Goal: Find specific page/section

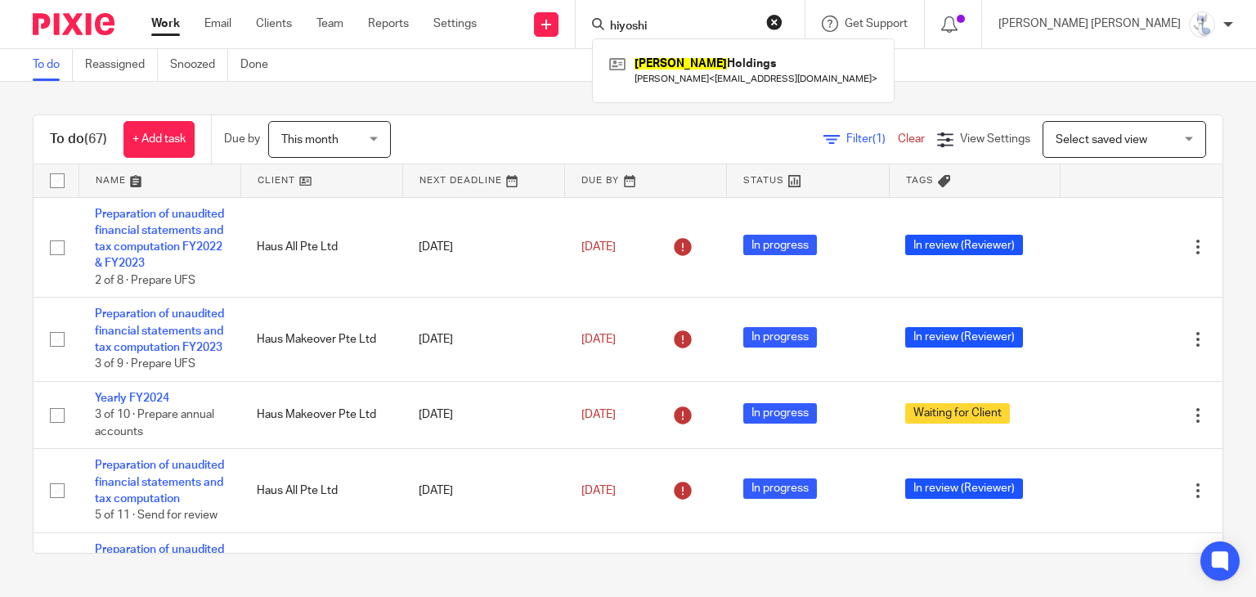
type input "hiyoshi"
click at [787, 92] on div "Hiyoshi Holdings Bryan Liang < nakanishicakes@outlook.com >" at bounding box center [743, 70] width 303 height 64
click at [790, 77] on link at bounding box center [743, 71] width 276 height 38
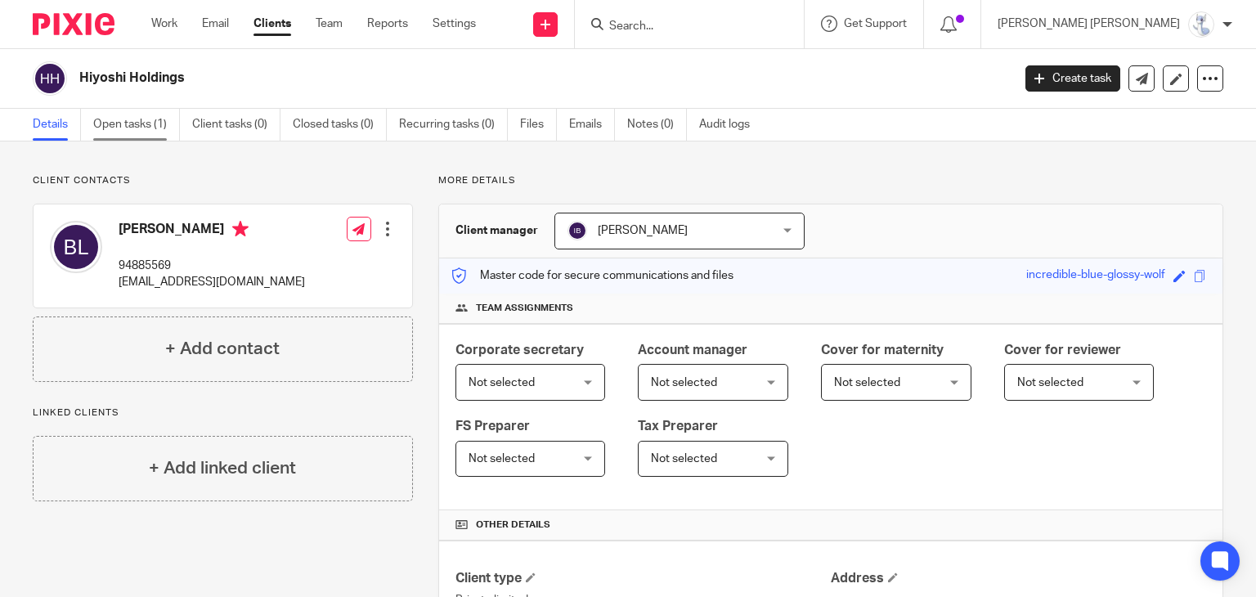
click at [137, 123] on link "Open tasks (1)" at bounding box center [136, 125] width 87 height 32
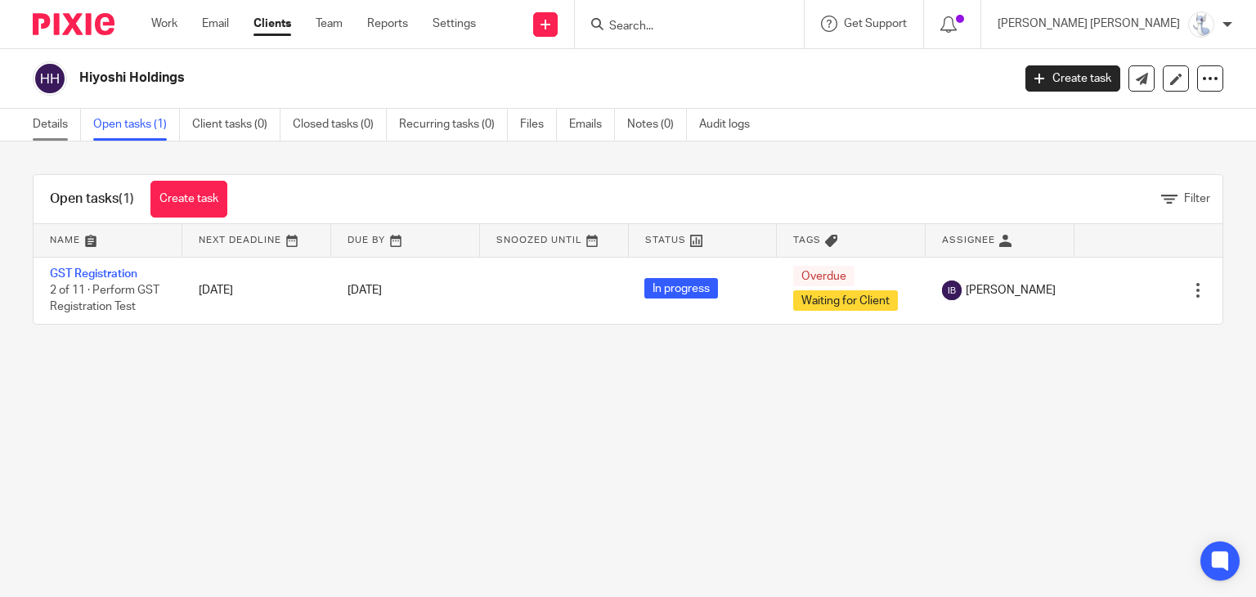
click at [46, 123] on link "Details" at bounding box center [57, 125] width 48 height 32
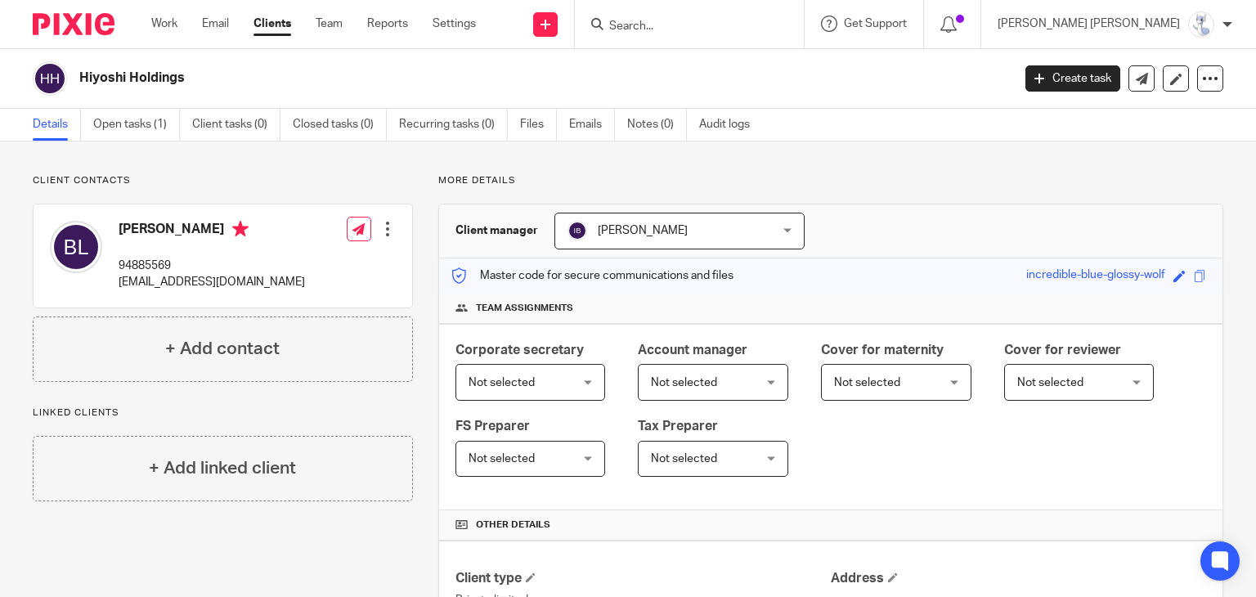
click at [778, 109] on div "Details Open tasks (1) Client tasks (0) Closed tasks (0) Recurring tasks (0) Fi…" at bounding box center [395, 125] width 791 height 32
click at [778, 121] on div "Details Open tasks (1) Client tasks (0) Closed tasks (0) Recurring tasks (0) Fi…" at bounding box center [395, 125] width 791 height 32
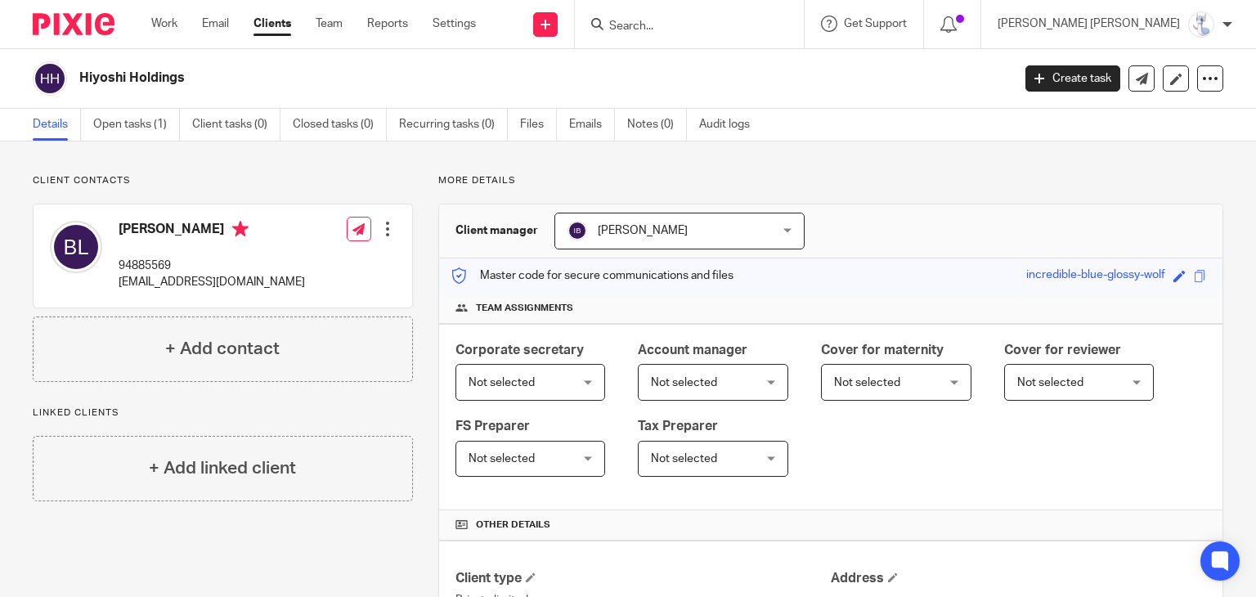
click at [778, 121] on div "Details Open tasks (1) Client tasks (0) Closed tasks (0) Recurring tasks (0) Fi…" at bounding box center [395, 125] width 791 height 32
